Goal: Use online tool/utility: Utilize a website feature to perform a specific function

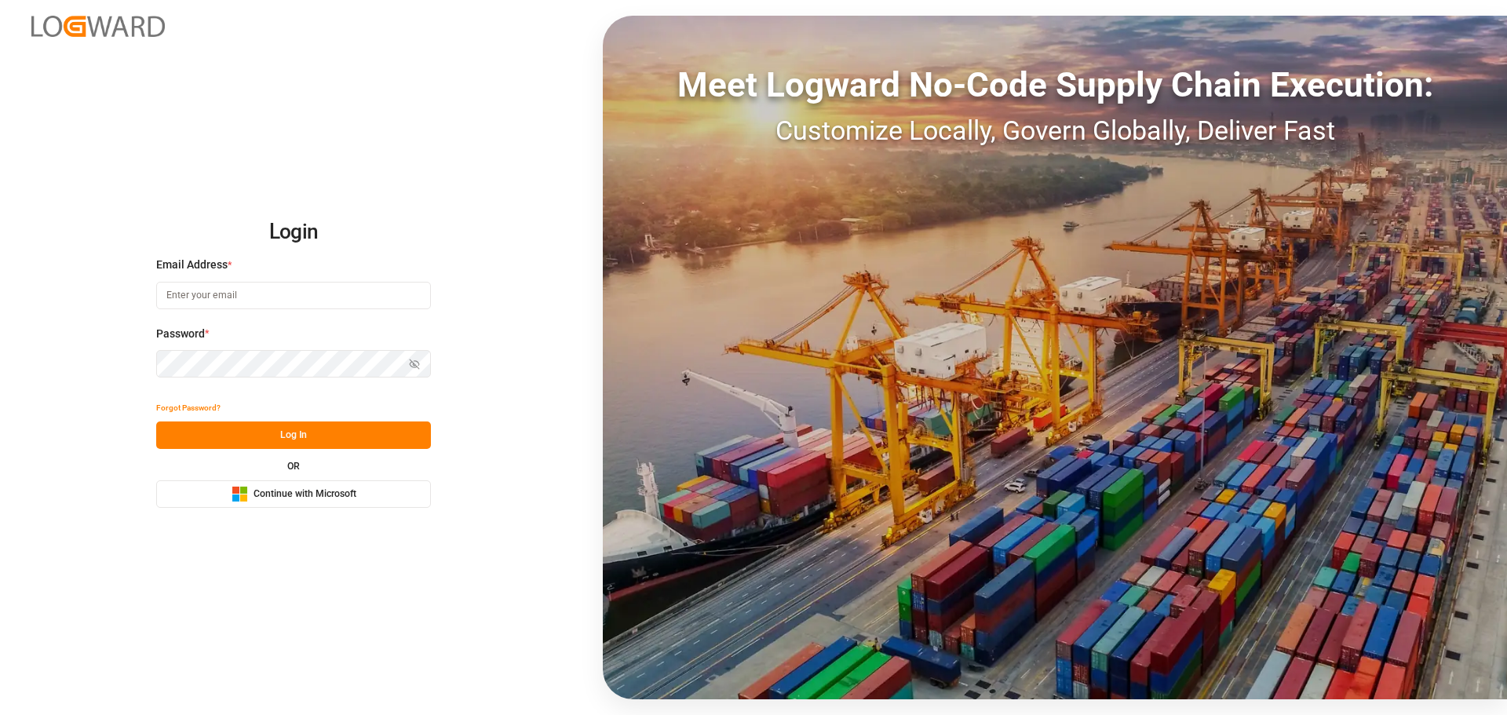
click at [276, 499] on span "Continue with Microsoft" at bounding box center [305, 495] width 103 height 14
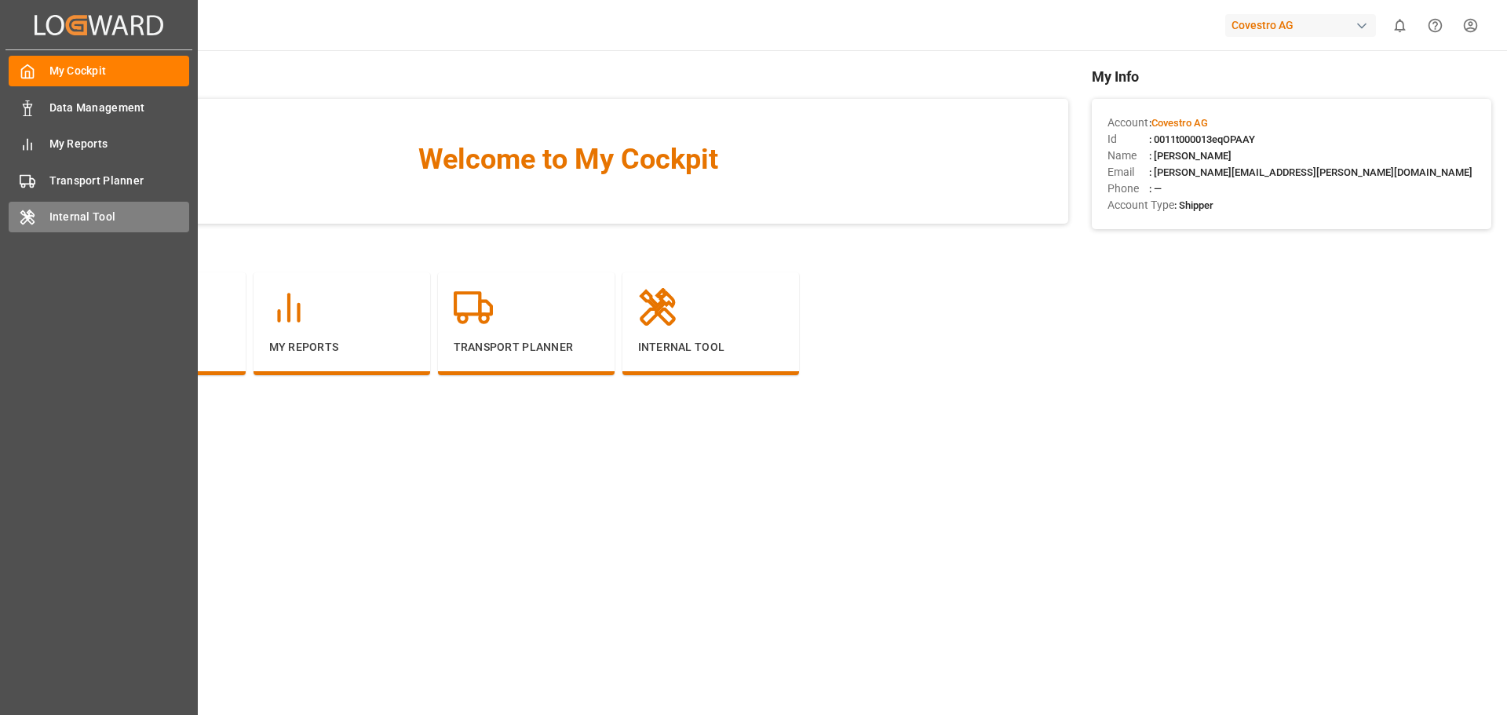
click at [37, 220] on div "Internal Tool Internal Tool" at bounding box center [99, 217] width 181 height 31
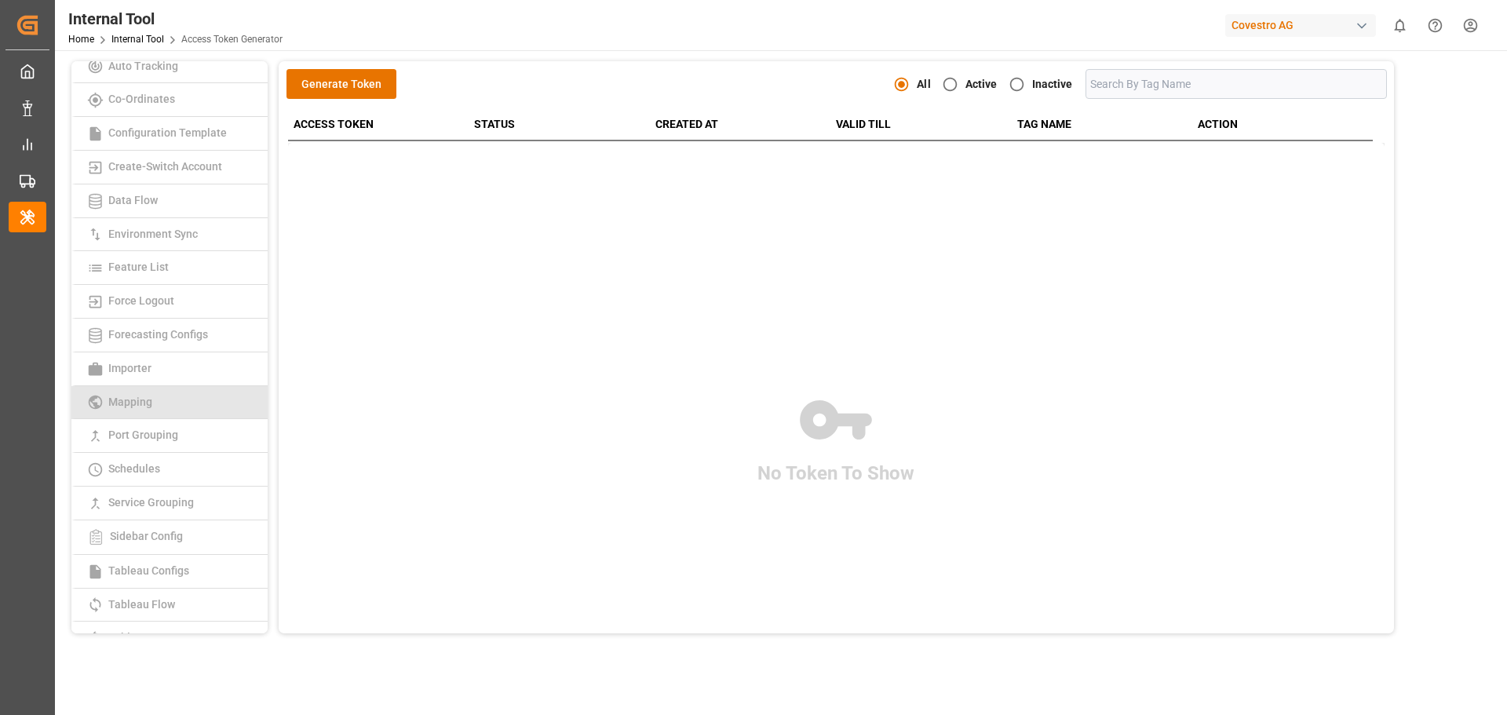
scroll to position [157, 0]
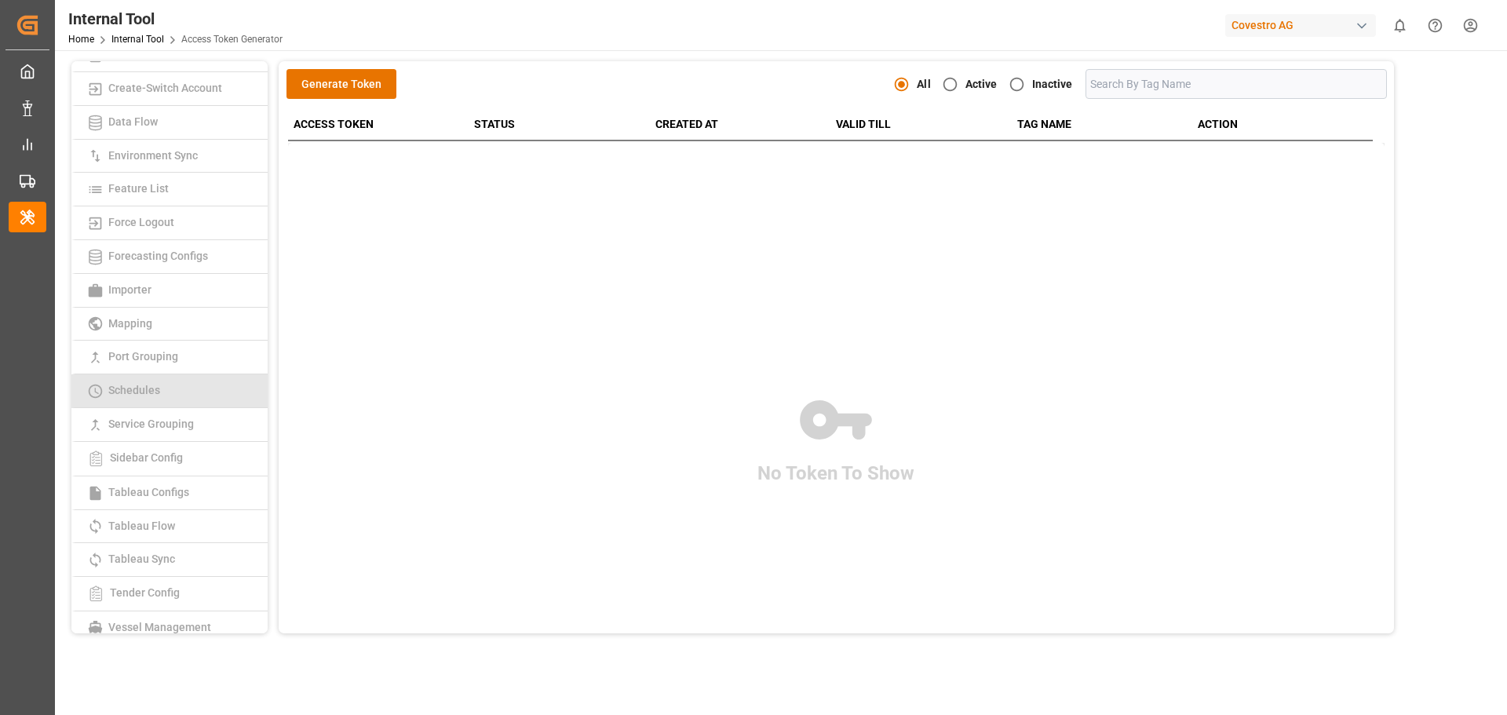
click at [194, 394] on link "Schedules" at bounding box center [169, 392] width 196 height 34
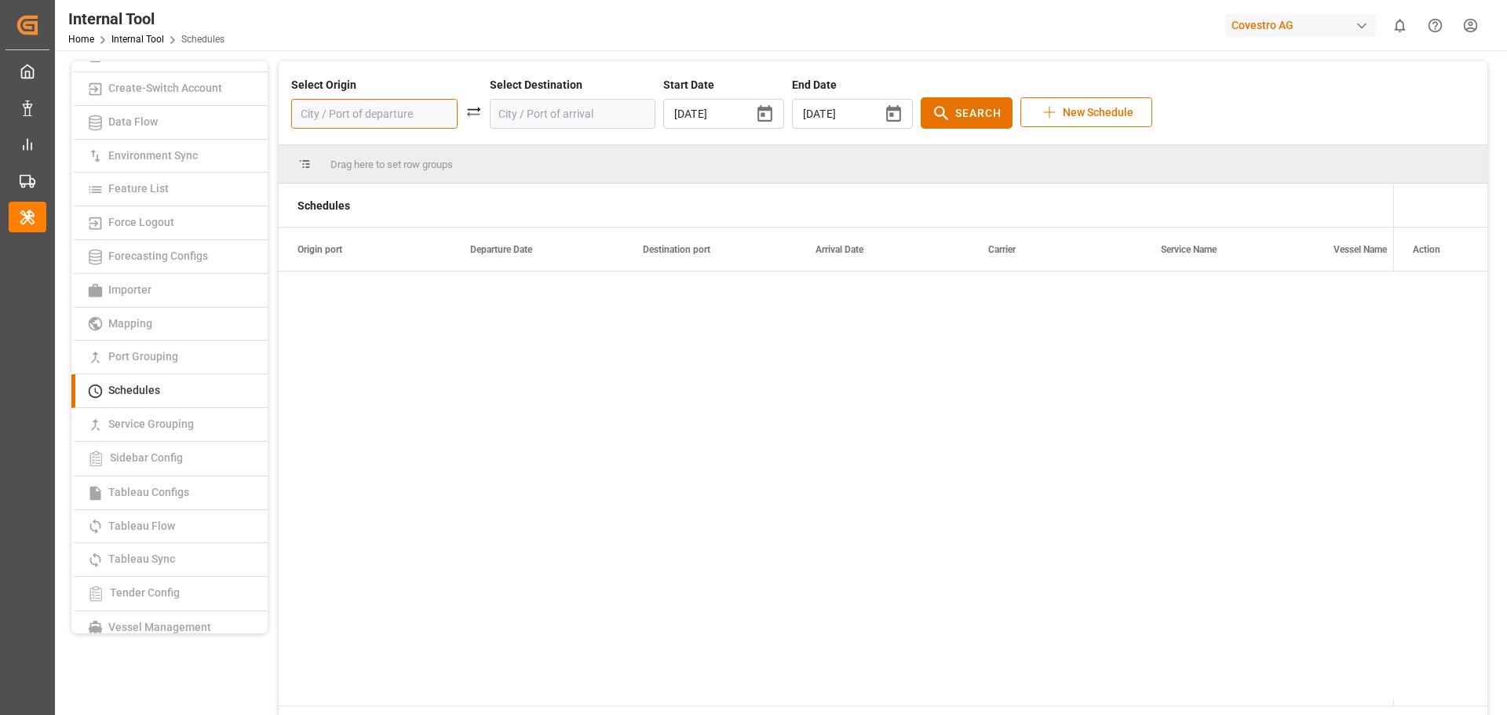
click at [397, 111] on input at bounding box center [374, 114] width 166 height 30
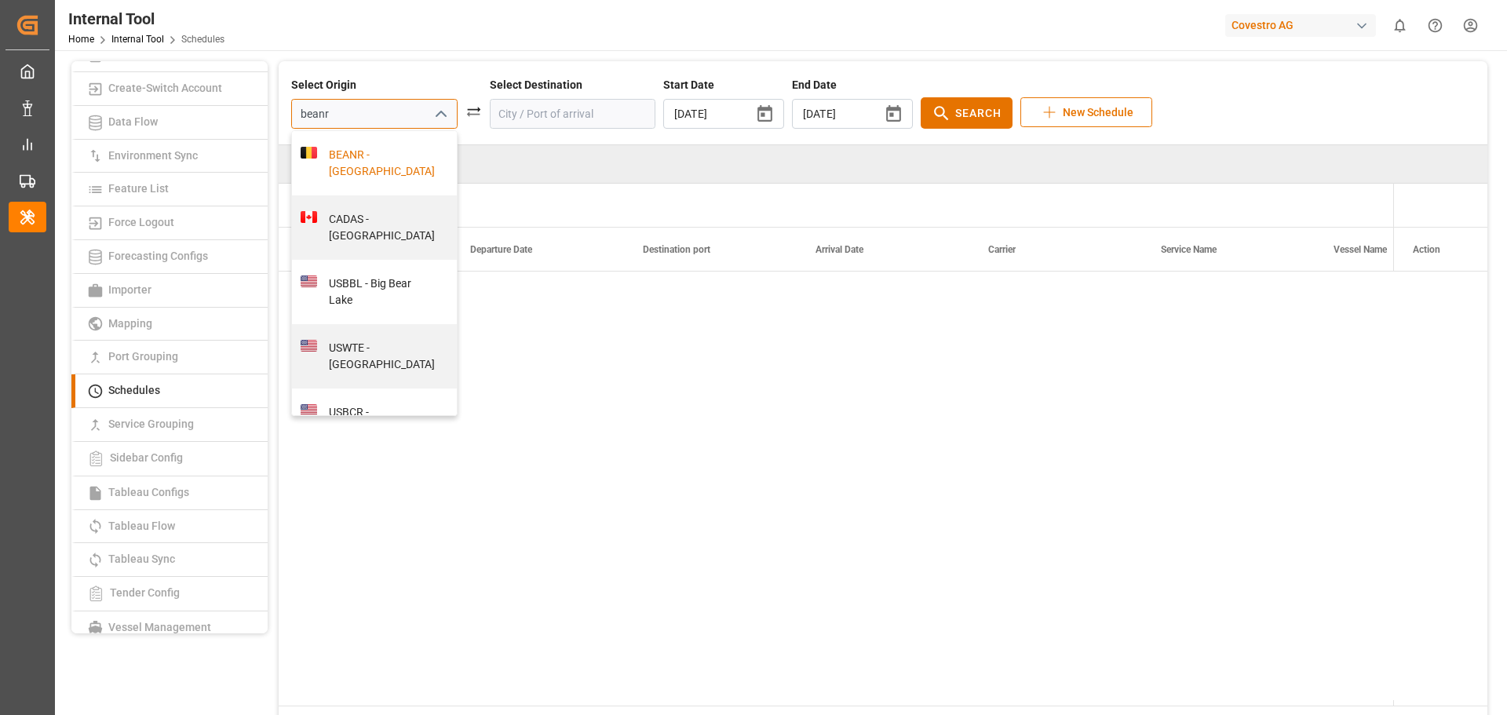
click at [346, 149] on div "BEANR - [GEOGRAPHIC_DATA]" at bounding box center [383, 163] width 132 height 33
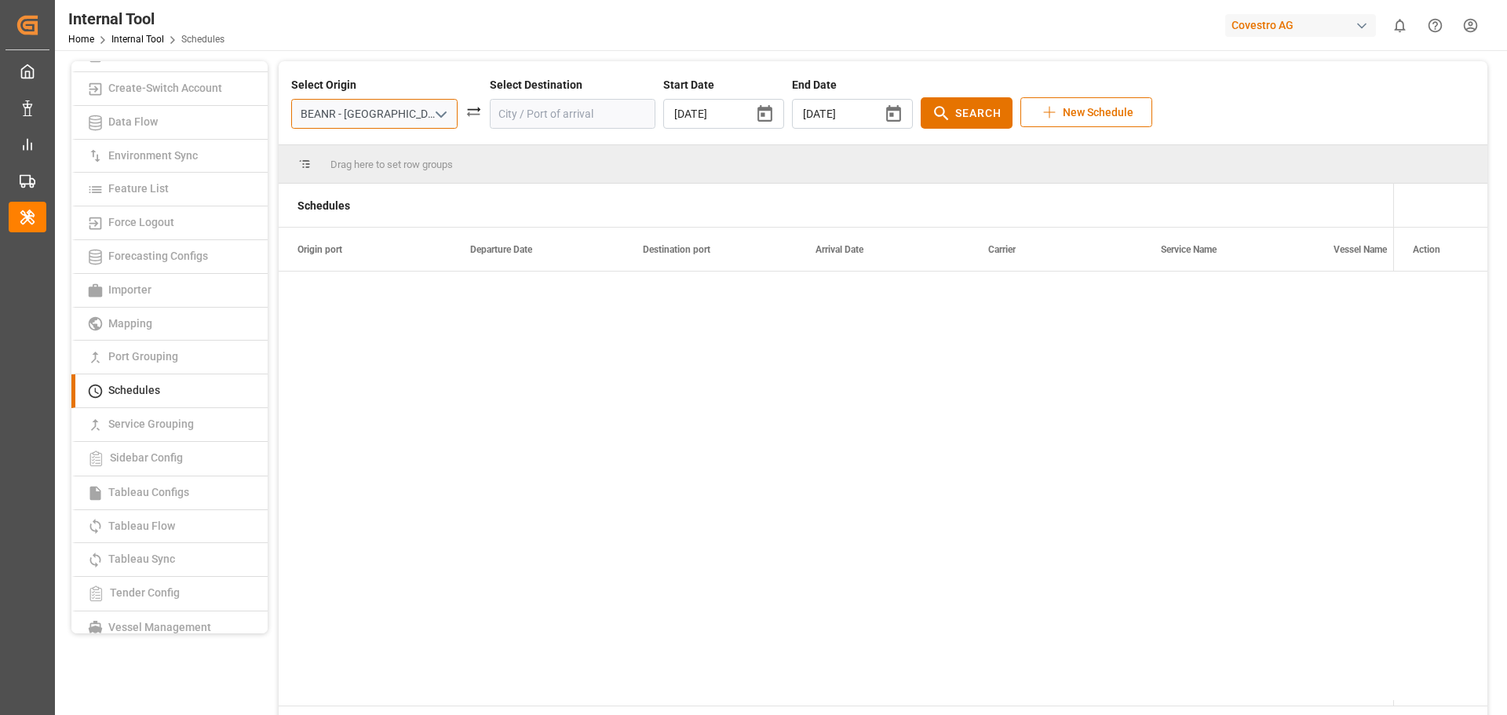
type input "BEANR - [GEOGRAPHIC_DATA]"
click at [548, 120] on input at bounding box center [573, 114] width 166 height 30
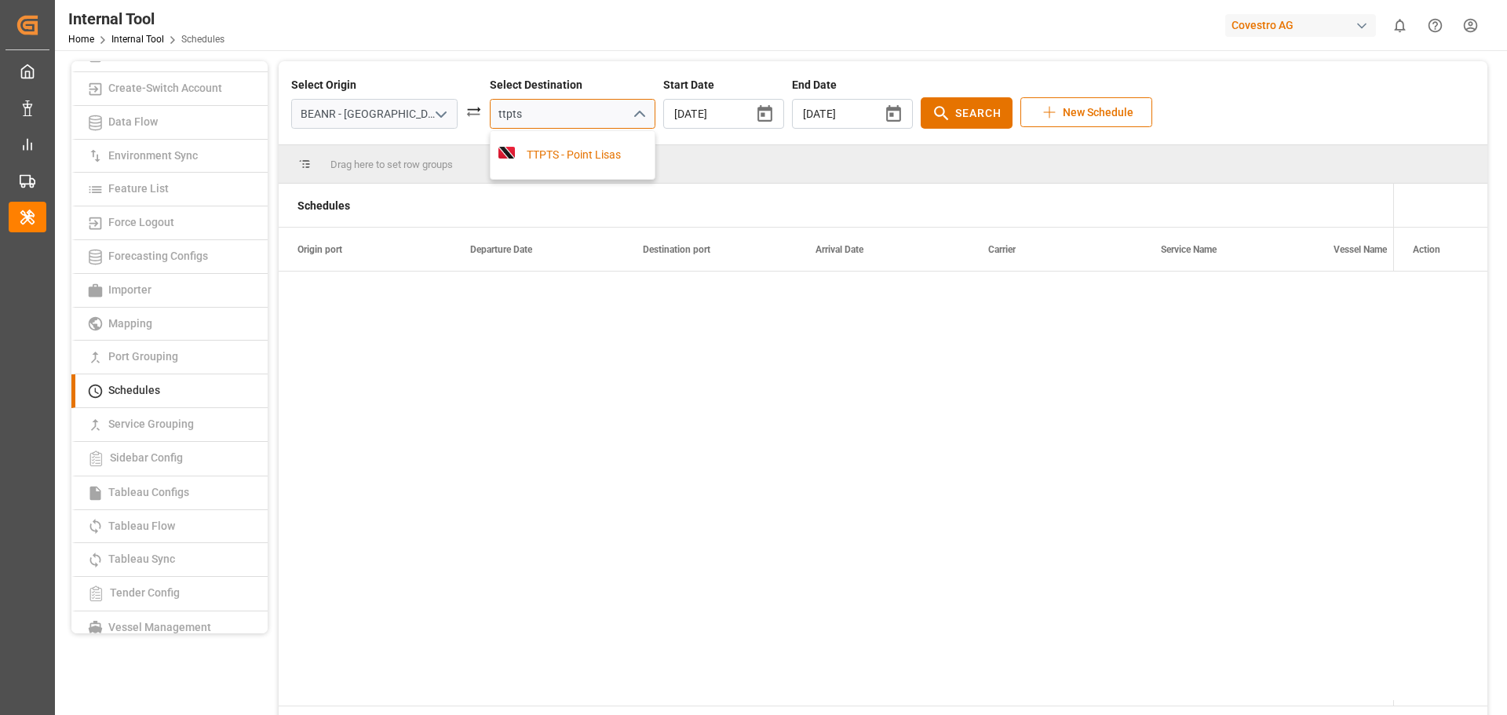
click at [547, 160] on div "TTPTS - Point Lisas" at bounding box center [581, 155] width 132 height 16
type input "TTPTS - Point Lisas"
click at [886, 112] on icon "button" at bounding box center [893, 113] width 15 height 16
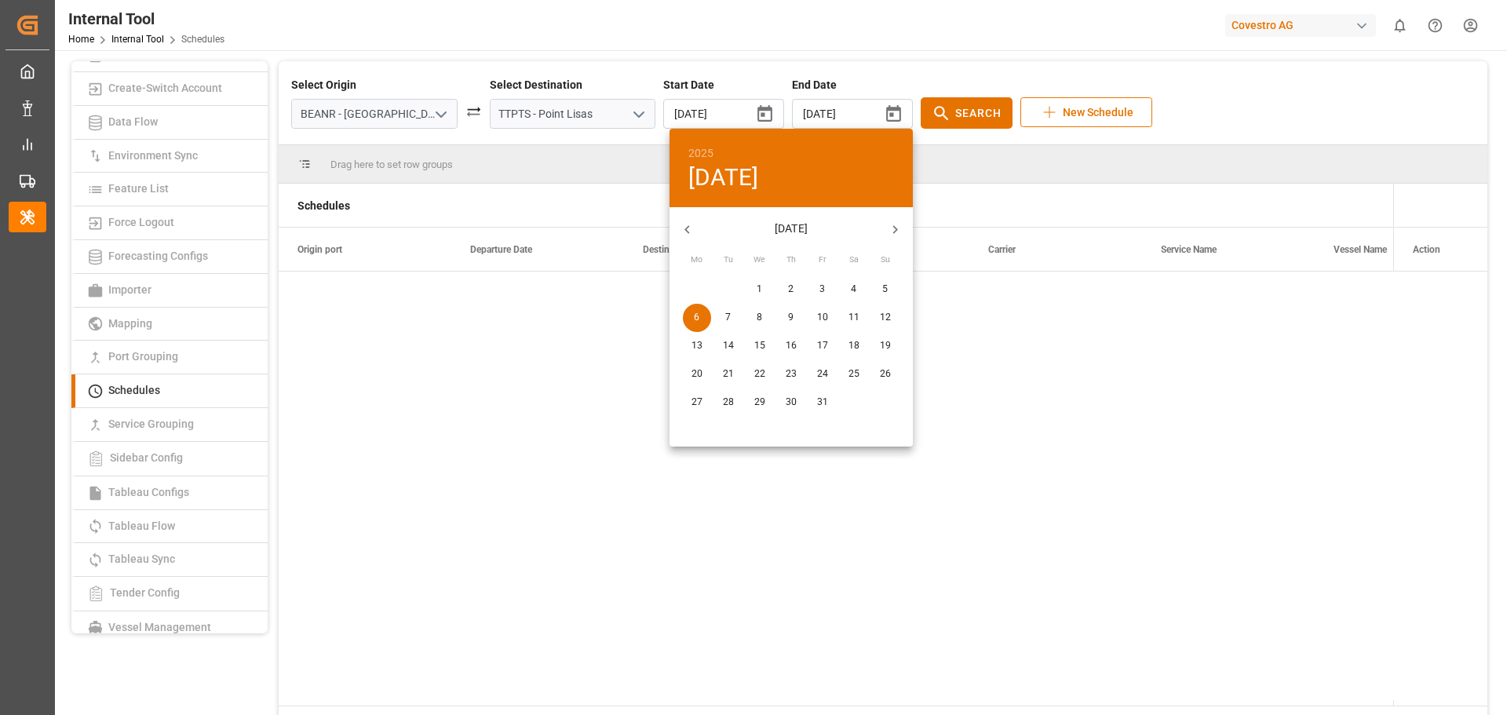
click at [887, 227] on icon "button" at bounding box center [895, 229] width 16 height 16
click at [815, 412] on button "28" at bounding box center [823, 403] width 28 height 28
type input "[DATE]"
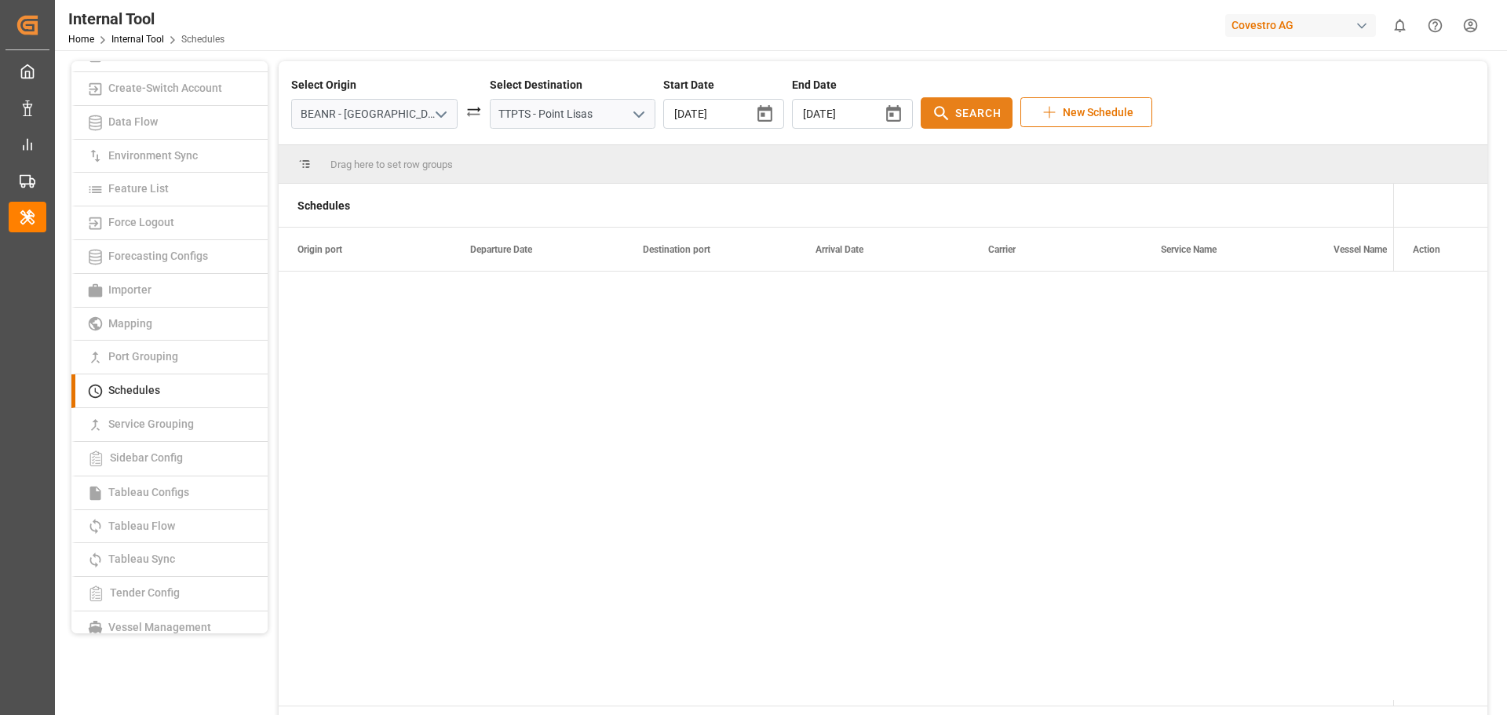
click at [923, 99] on div "Select Origin BEANR - [GEOGRAPHIC_DATA] Select Destination TTPTS - Point Lisas …" at bounding box center [883, 103] width 1184 height 52
click at [956, 112] on span "Search" at bounding box center [979, 113] width 46 height 16
drag, startPoint x: 586, startPoint y: 118, endPoint x: 446, endPoint y: 113, distance: 139.8
click at [446, 113] on div "Select Origin BEANR - [GEOGRAPHIC_DATA] Select Destination TTPTS - Point Lisas …" at bounding box center [883, 103] width 1184 height 52
drag, startPoint x: 539, startPoint y: 115, endPoint x: 435, endPoint y: 115, distance: 103.6
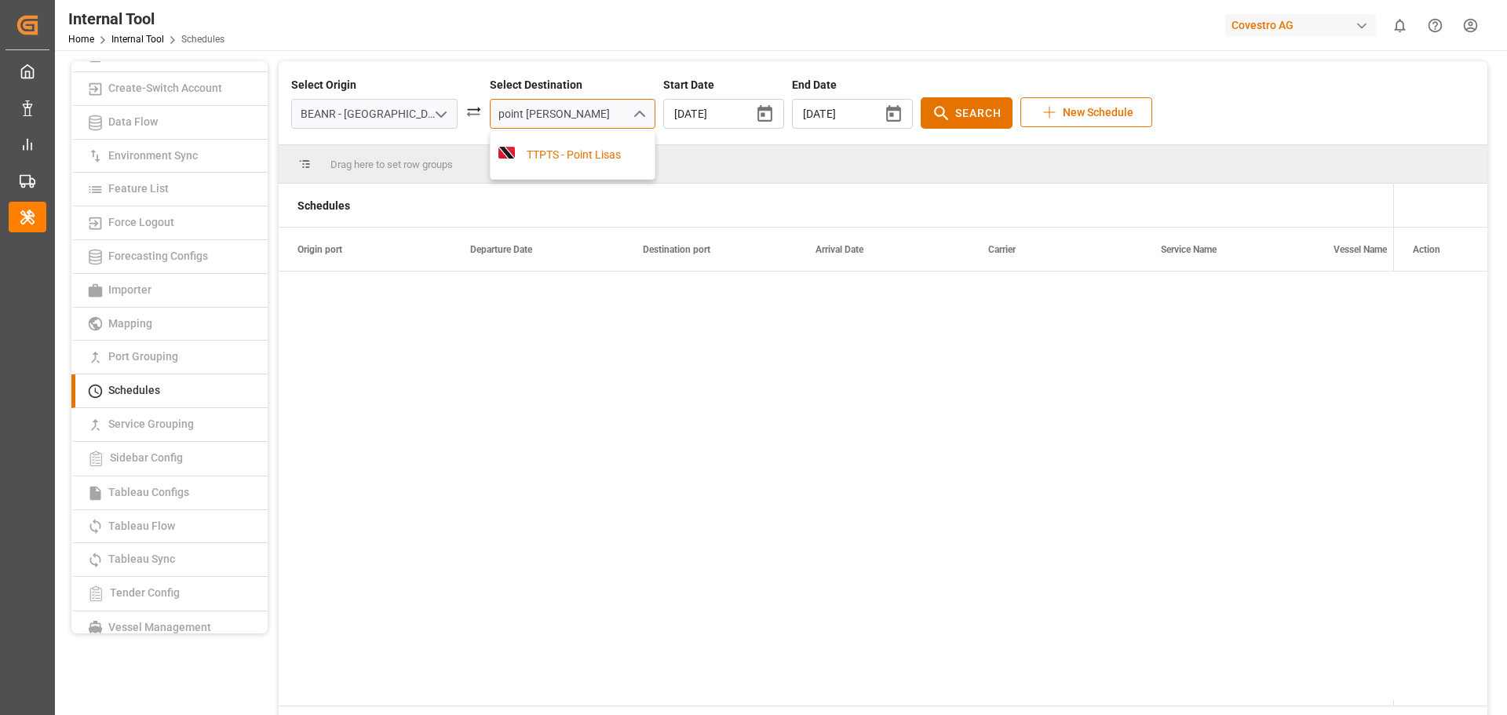
click at [435, 115] on div "Select Origin BEANR - [GEOGRAPHIC_DATA] Select Destination point [PERSON_NAME] …" at bounding box center [883, 103] width 1184 height 52
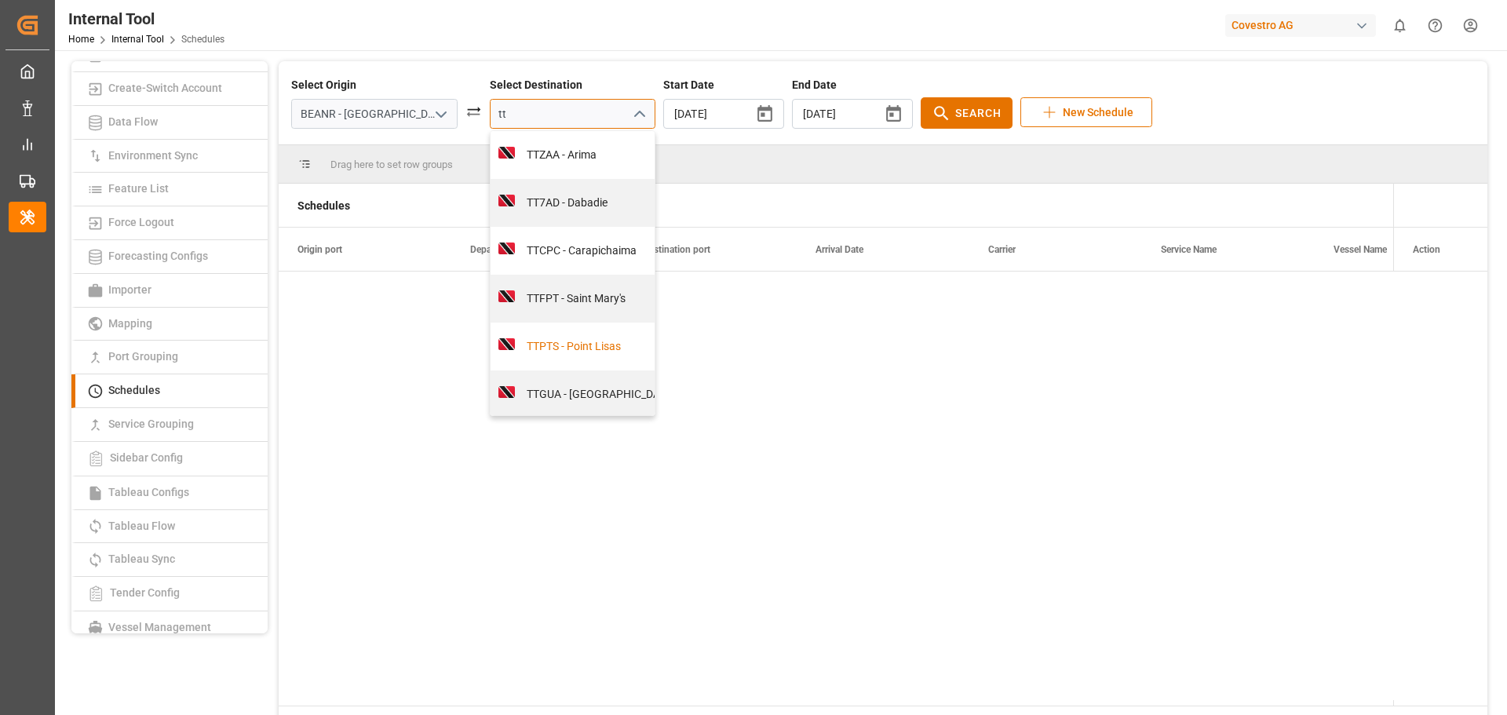
click at [549, 355] on div "TTPTS - Point Lisas" at bounding box center [627, 346] width 224 height 16
type input "TTPTS - Point Lisas"
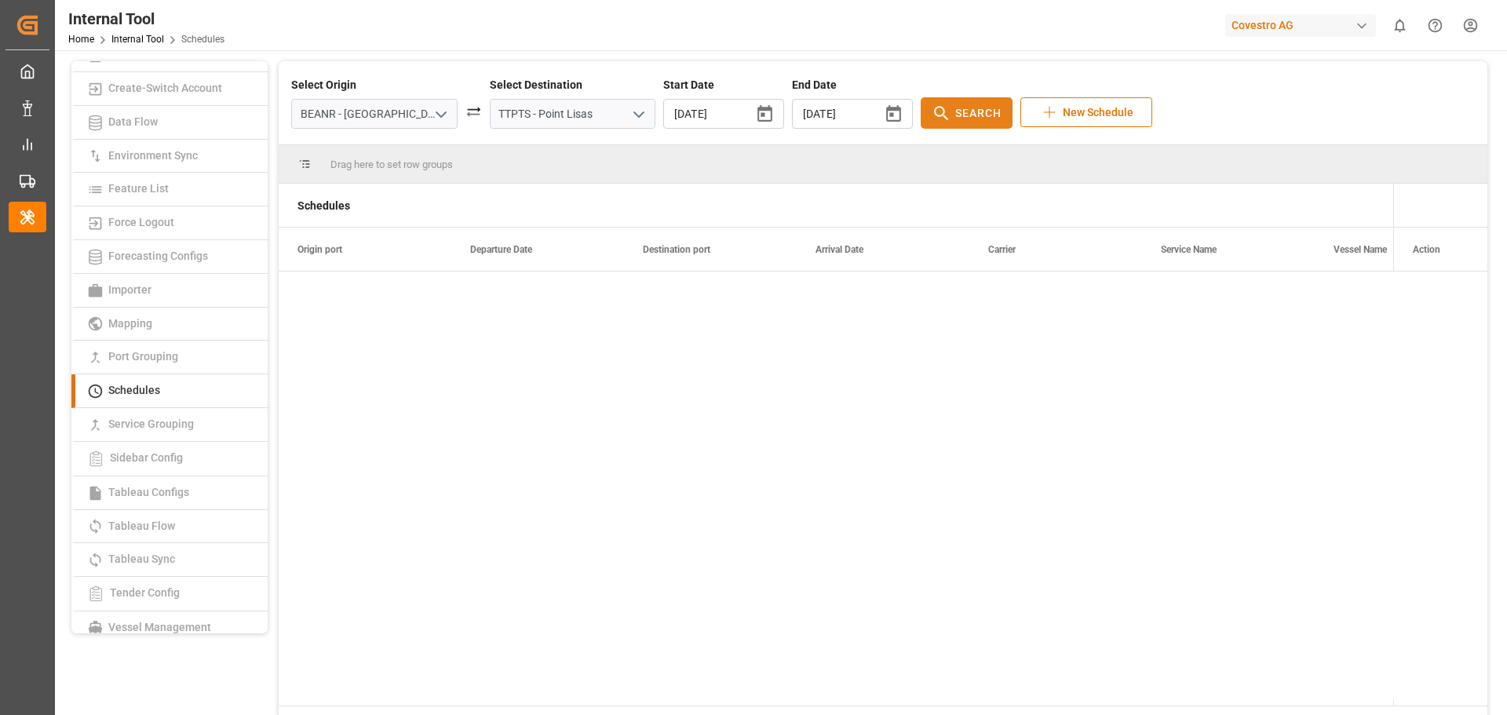
click at [921, 115] on button "Search" at bounding box center [967, 112] width 92 height 31
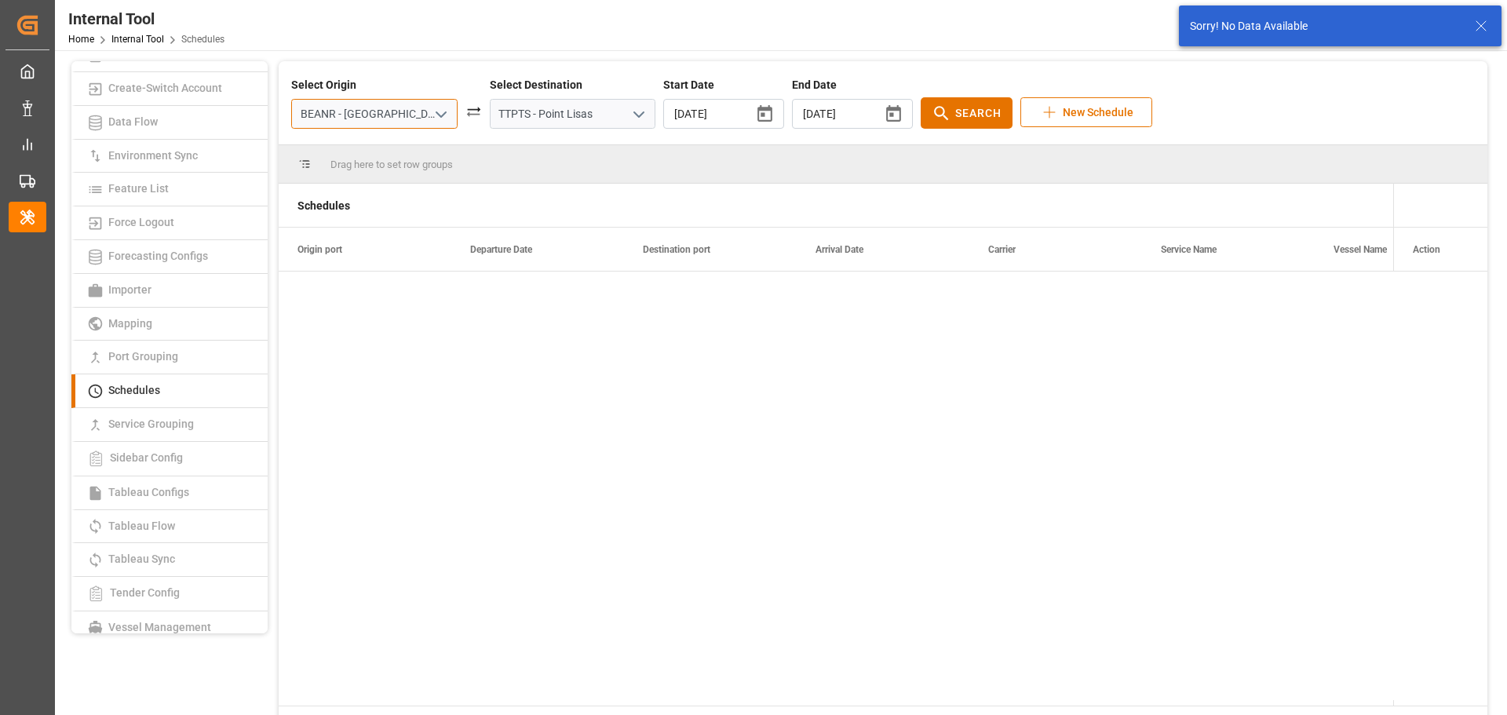
drag, startPoint x: 386, startPoint y: 115, endPoint x: 269, endPoint y: 115, distance: 117.0
click at [269, 115] on div "Access Token Generator Admin Template Auto Tracking Co-Ordinates Configuration …" at bounding box center [779, 405] width 1427 height 689
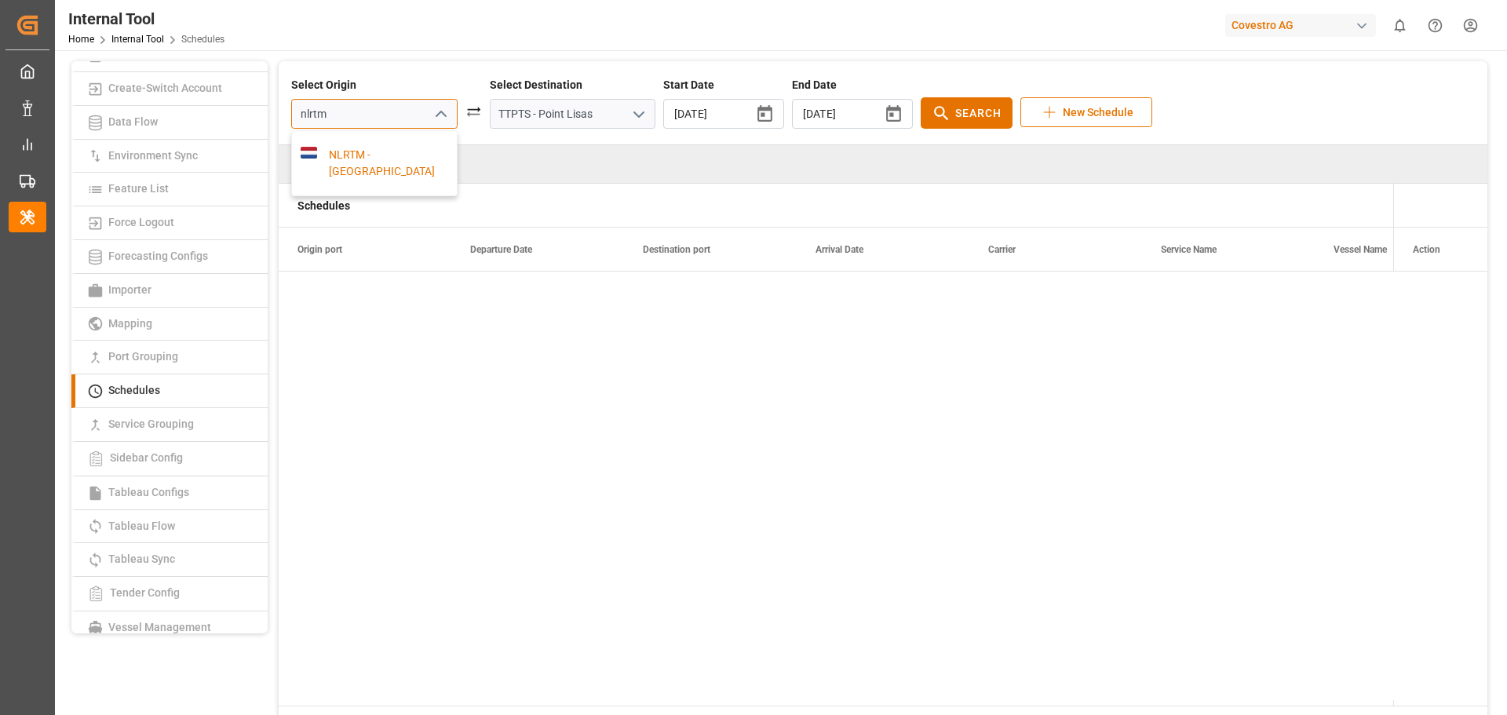
click at [371, 163] on div "NLRTM - [GEOGRAPHIC_DATA]" at bounding box center [383, 163] width 132 height 33
click at [921, 124] on button "Search" at bounding box center [967, 112] width 92 height 31
drag, startPoint x: 294, startPoint y: 110, endPoint x: 316, endPoint y: 110, distance: 22.0
click at [287, 110] on div "Select Origin NLRTM - [GEOGRAPHIC_DATA] Select Destination TTPTS - Point Lisas …" at bounding box center [883, 103] width 1209 height 84
drag, startPoint x: 360, startPoint y: 121, endPoint x: 247, endPoint y: 121, distance: 113.8
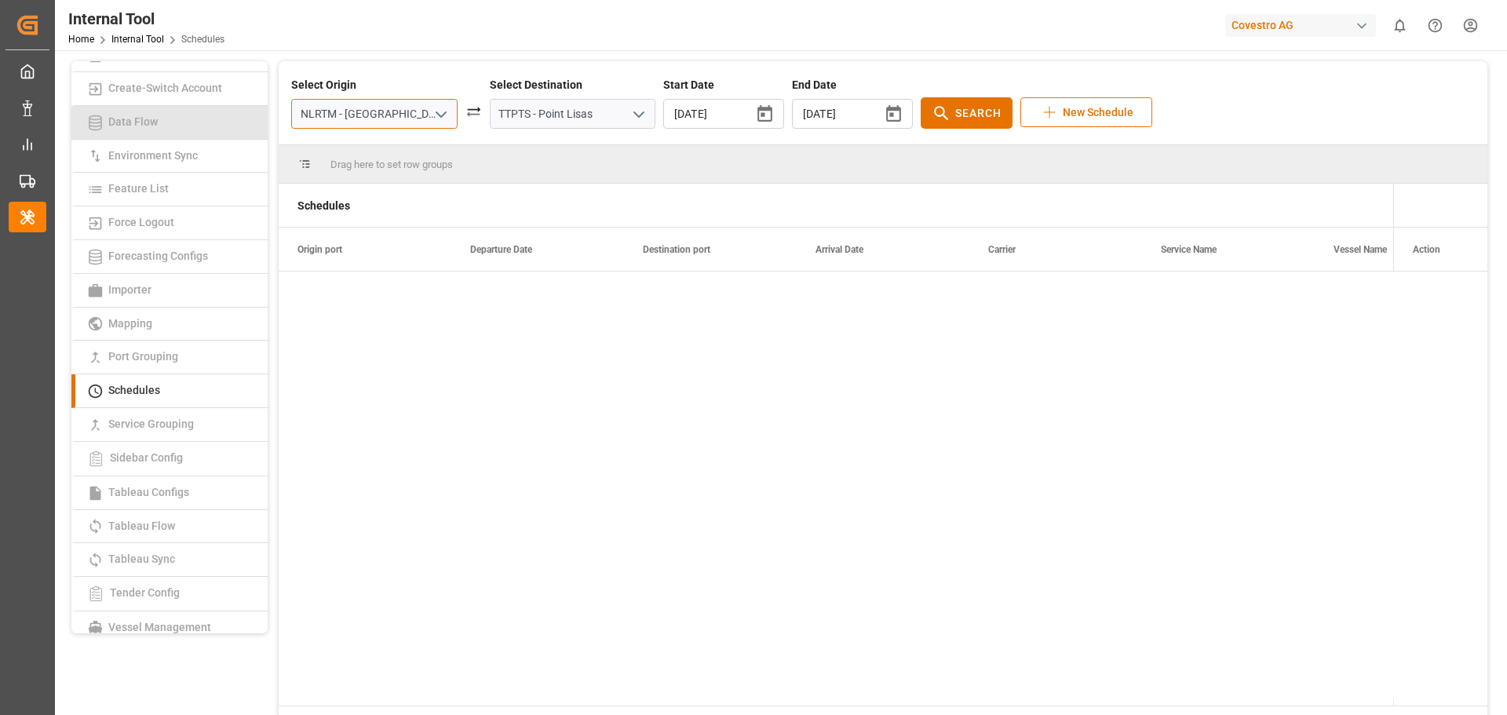
click at [247, 121] on div "Access Token Generator Admin Template Auto Tracking Co-Ordinates Configuration …" at bounding box center [779, 405] width 1427 height 689
click at [364, 172] on div "DEHAM - [GEOGRAPHIC_DATA]" at bounding box center [383, 163] width 132 height 33
type input "DEHAM - [GEOGRAPHIC_DATA]"
click at [956, 115] on span "Search" at bounding box center [979, 113] width 46 height 16
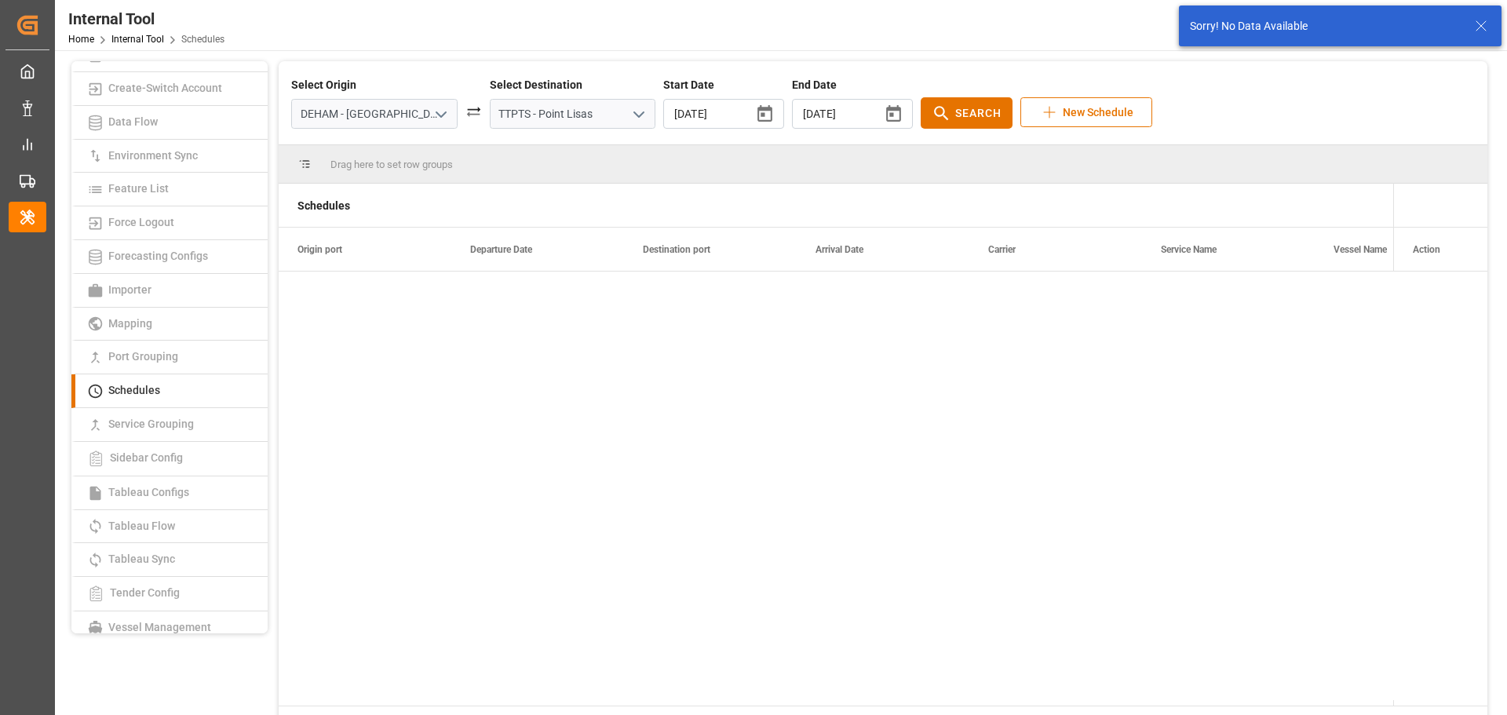
click at [1478, 26] on icon at bounding box center [1481, 25] width 19 height 19
